Goal: Information Seeking & Learning: Learn about a topic

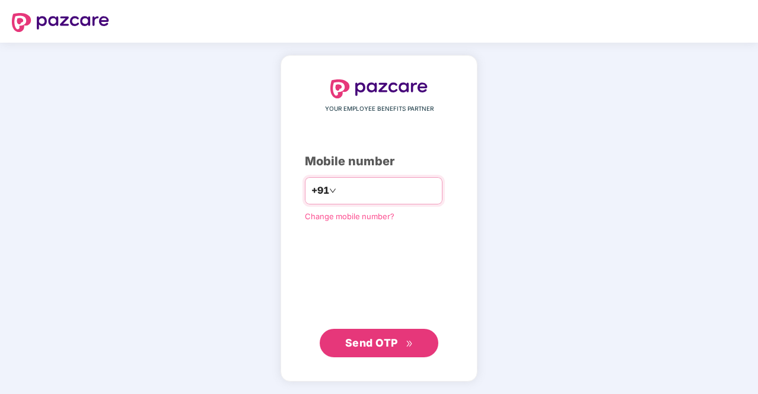
click at [347, 193] on input "number" at bounding box center [387, 190] width 97 height 19
type input "**********"
click at [372, 345] on span "Send OTP" at bounding box center [371, 343] width 53 height 12
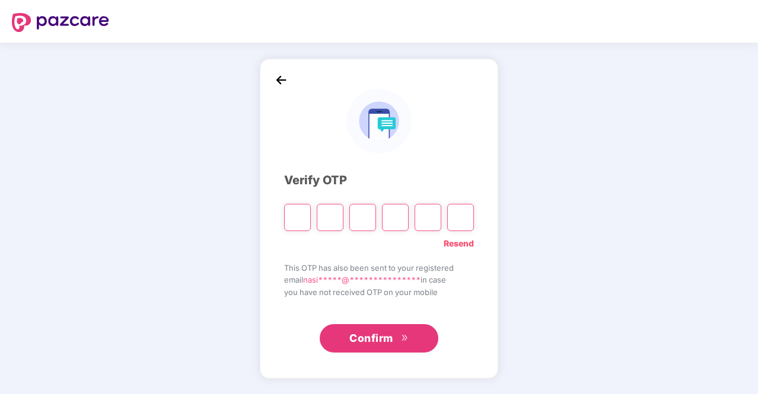
type input "*"
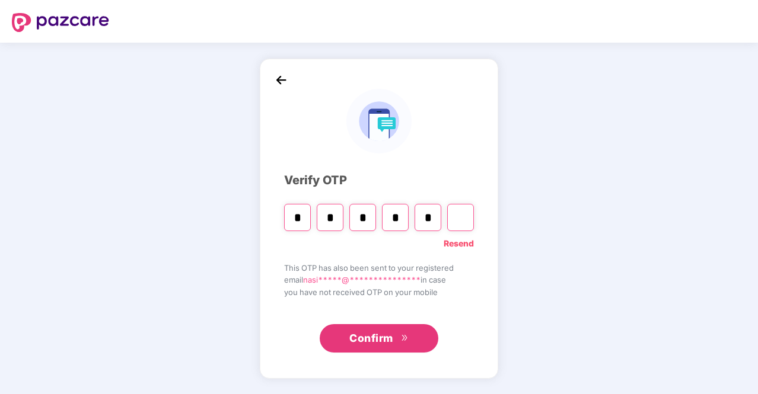
type input "*"
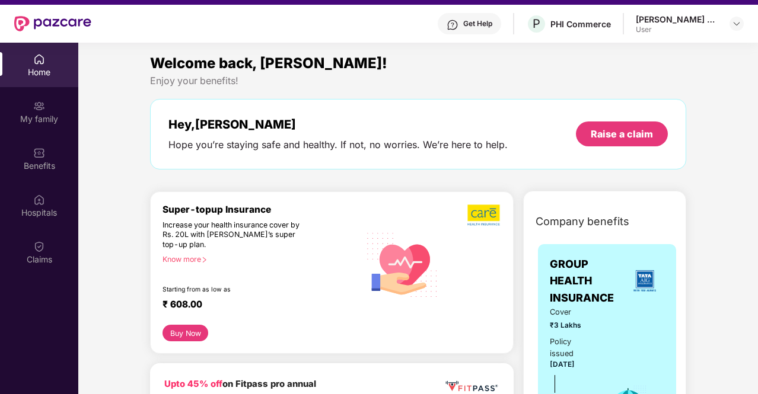
scroll to position [66, 0]
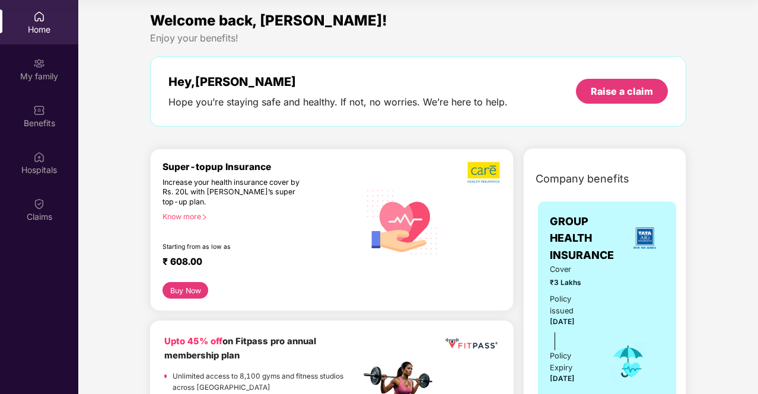
click at [541, 34] on div "Enjoy your benefits!" at bounding box center [418, 38] width 536 height 12
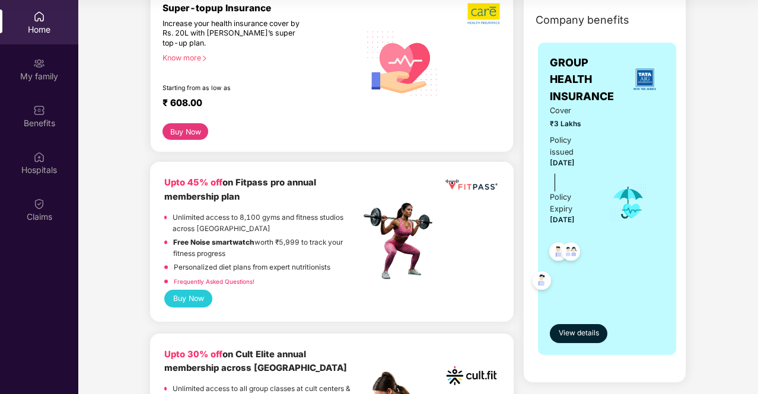
scroll to position [190, 0]
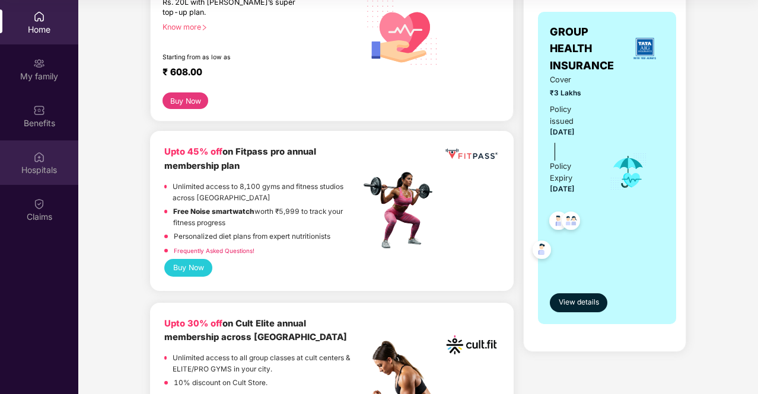
click at [38, 160] on img at bounding box center [39, 157] width 12 height 12
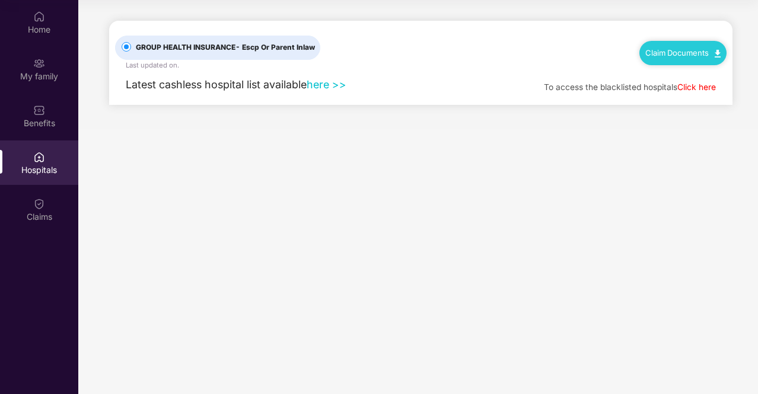
click at [320, 86] on link "here >>" at bounding box center [327, 84] width 40 height 12
click at [36, 119] on div "Benefits" at bounding box center [39, 123] width 78 height 12
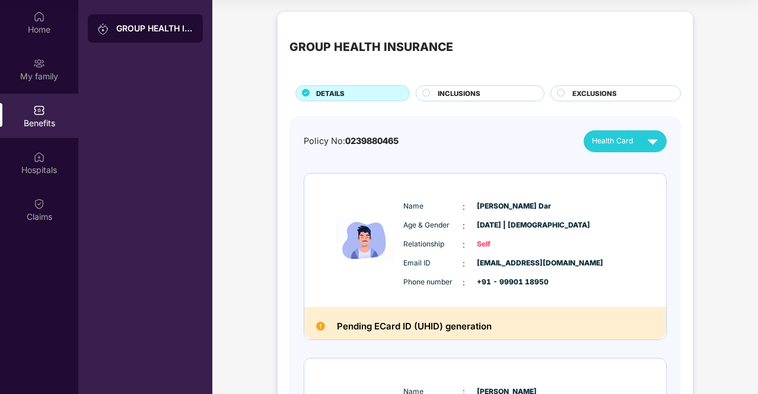
click at [470, 87] on div "INCLUSIONS" at bounding box center [480, 93] width 129 height 16
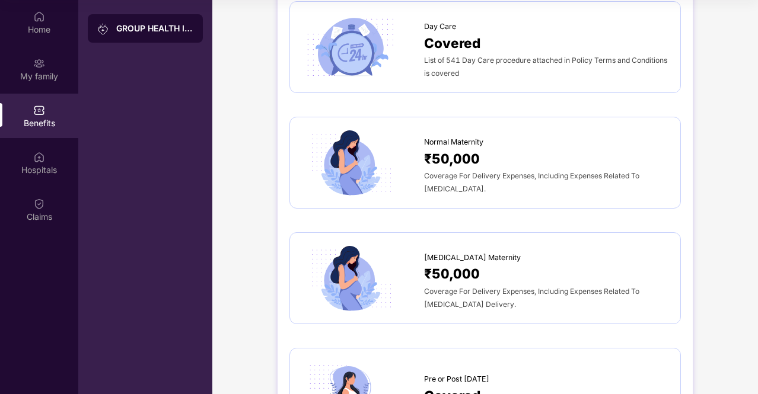
scroll to position [1139, 0]
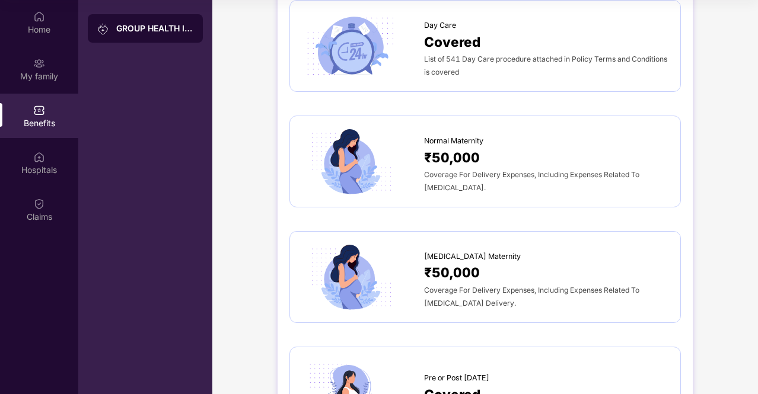
click at [450, 147] on span "₹50,000" at bounding box center [452, 157] width 56 height 21
click at [452, 168] on div "Coverage For Delivery Expenses, Including Expenses Related To [MEDICAL_DATA]." at bounding box center [546, 181] width 244 height 26
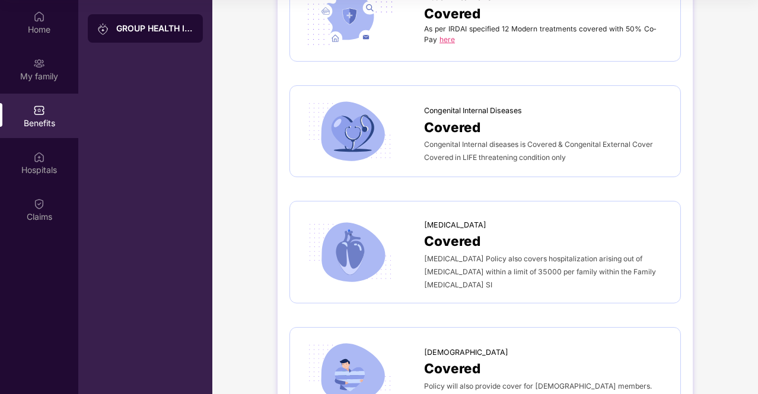
scroll to position [2375, 0]
